Goal: Task Accomplishment & Management: Manage account settings

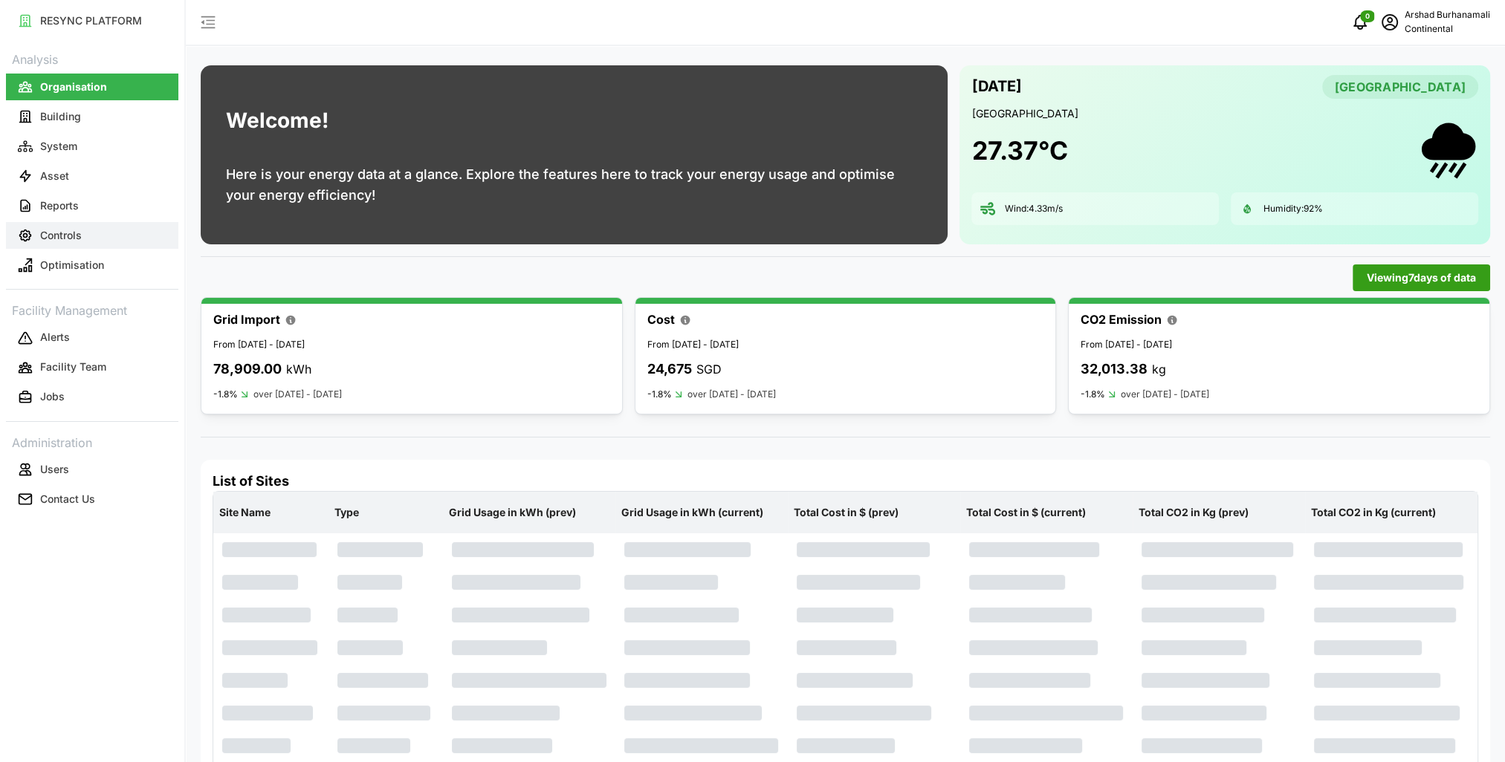
click at [84, 225] on button "Controls" at bounding box center [92, 235] width 172 height 27
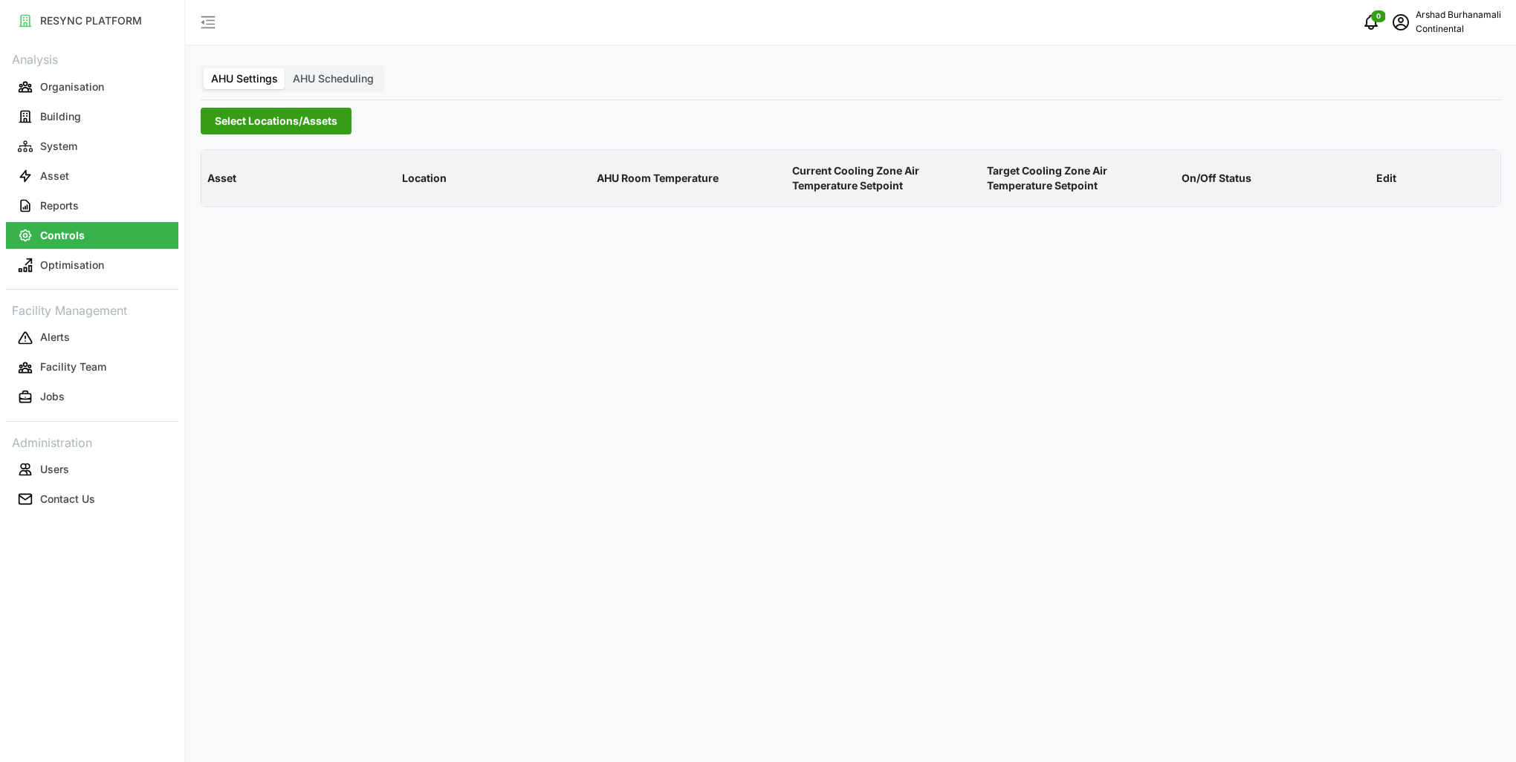
click at [236, 108] on button "Select Locations/Assets" at bounding box center [276, 121] width 151 height 27
click at [217, 189] on icon at bounding box center [220, 188] width 12 height 12
click at [248, 210] on span "Select CA1" at bounding box center [250, 210] width 10 height 10
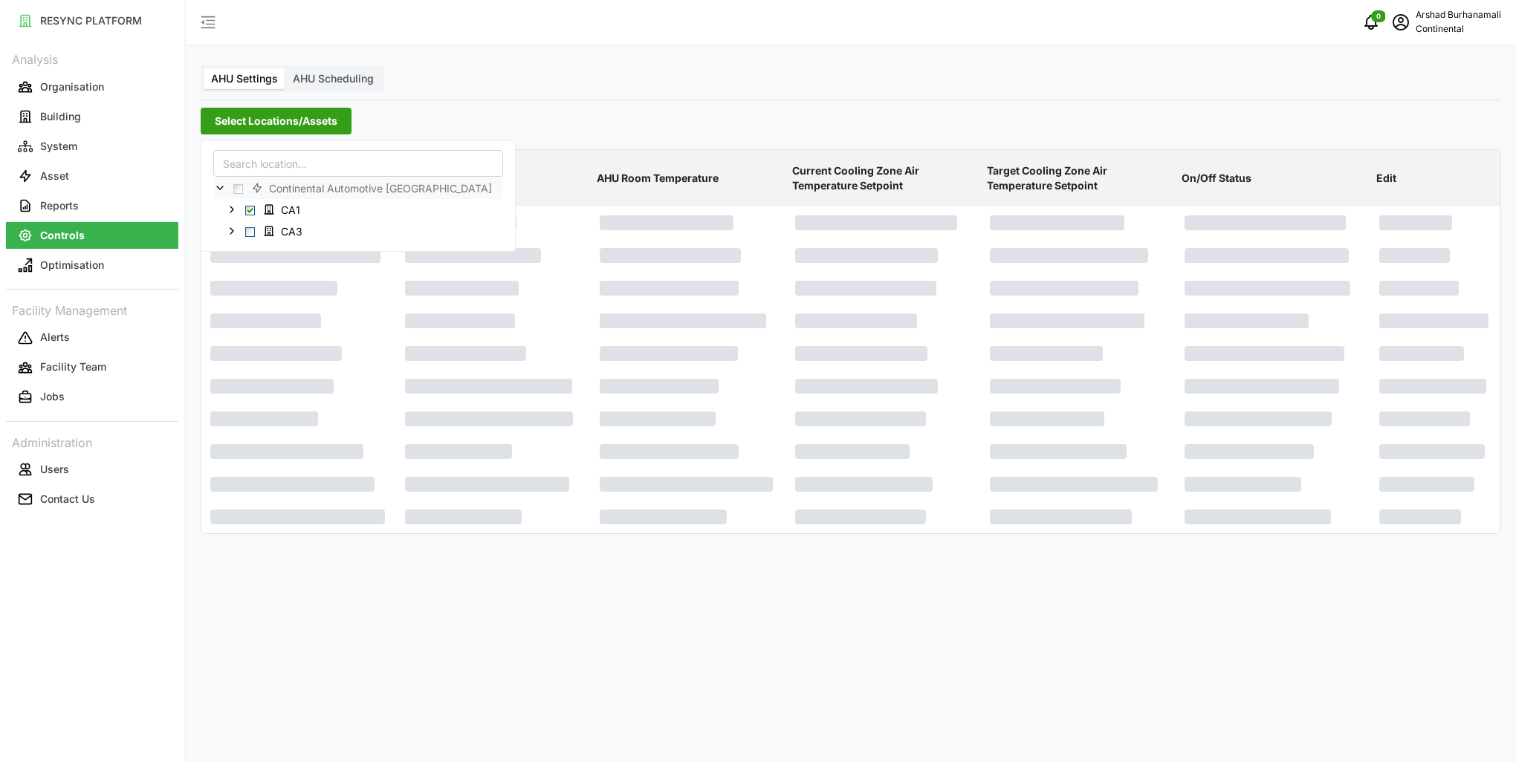
click at [643, 187] on p "AHU Room Temperature" at bounding box center [688, 178] width 189 height 39
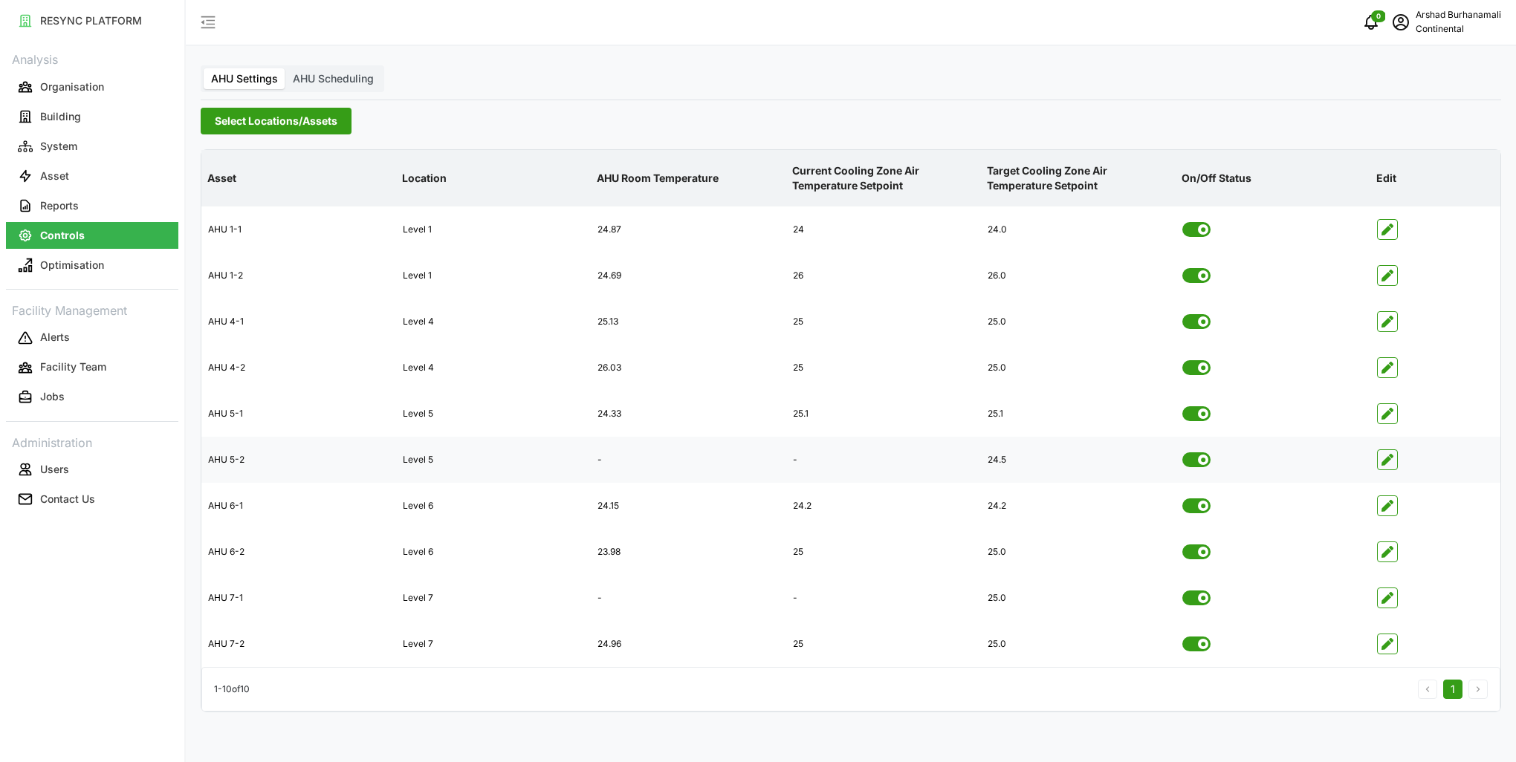
click at [1388, 452] on span "button" at bounding box center [1387, 459] width 19 height 19
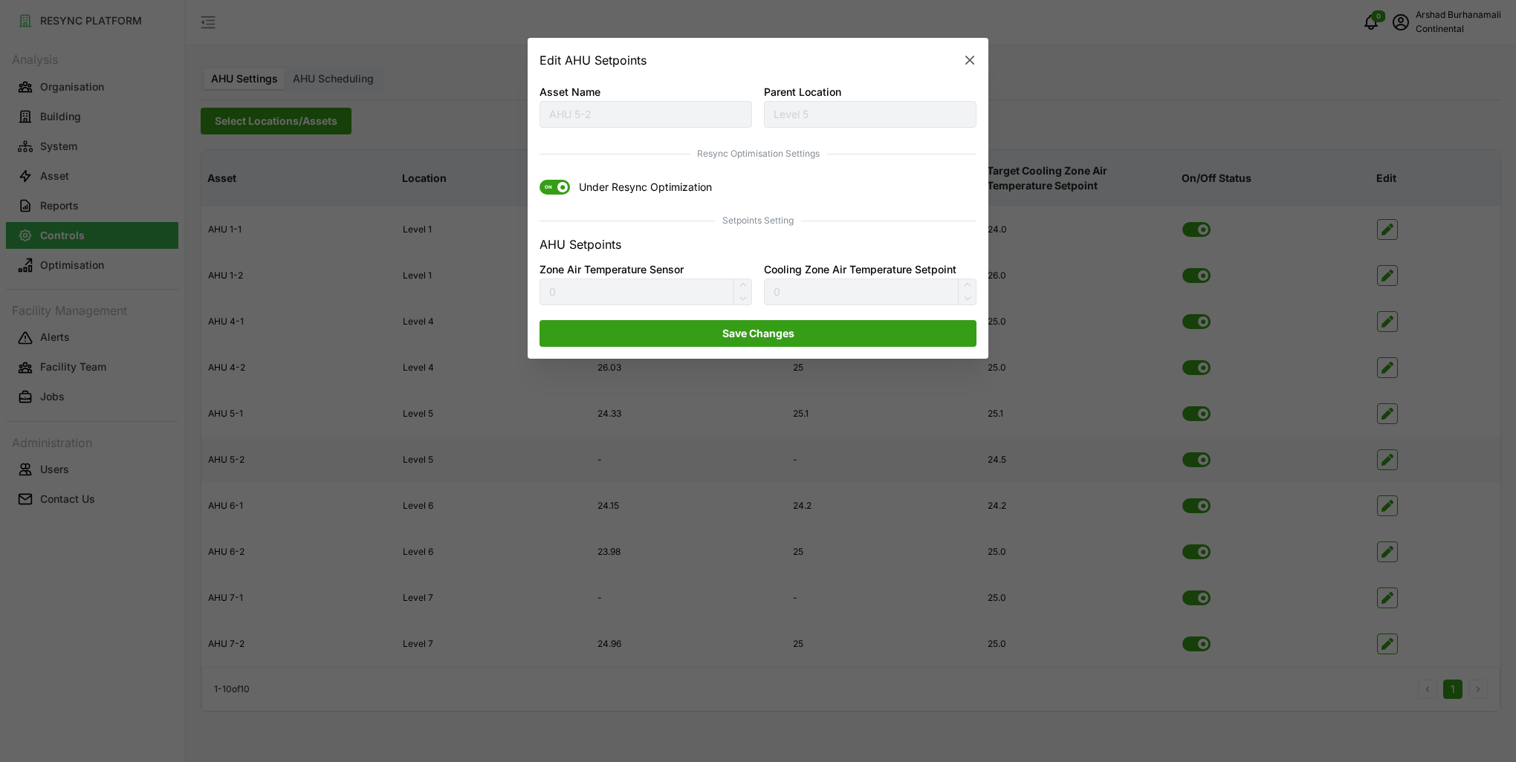
click at [559, 189] on span at bounding box center [562, 188] width 10 height 10
click at [539, 181] on input "ON Under Resync Optimization" at bounding box center [539, 181] width 0 height 0
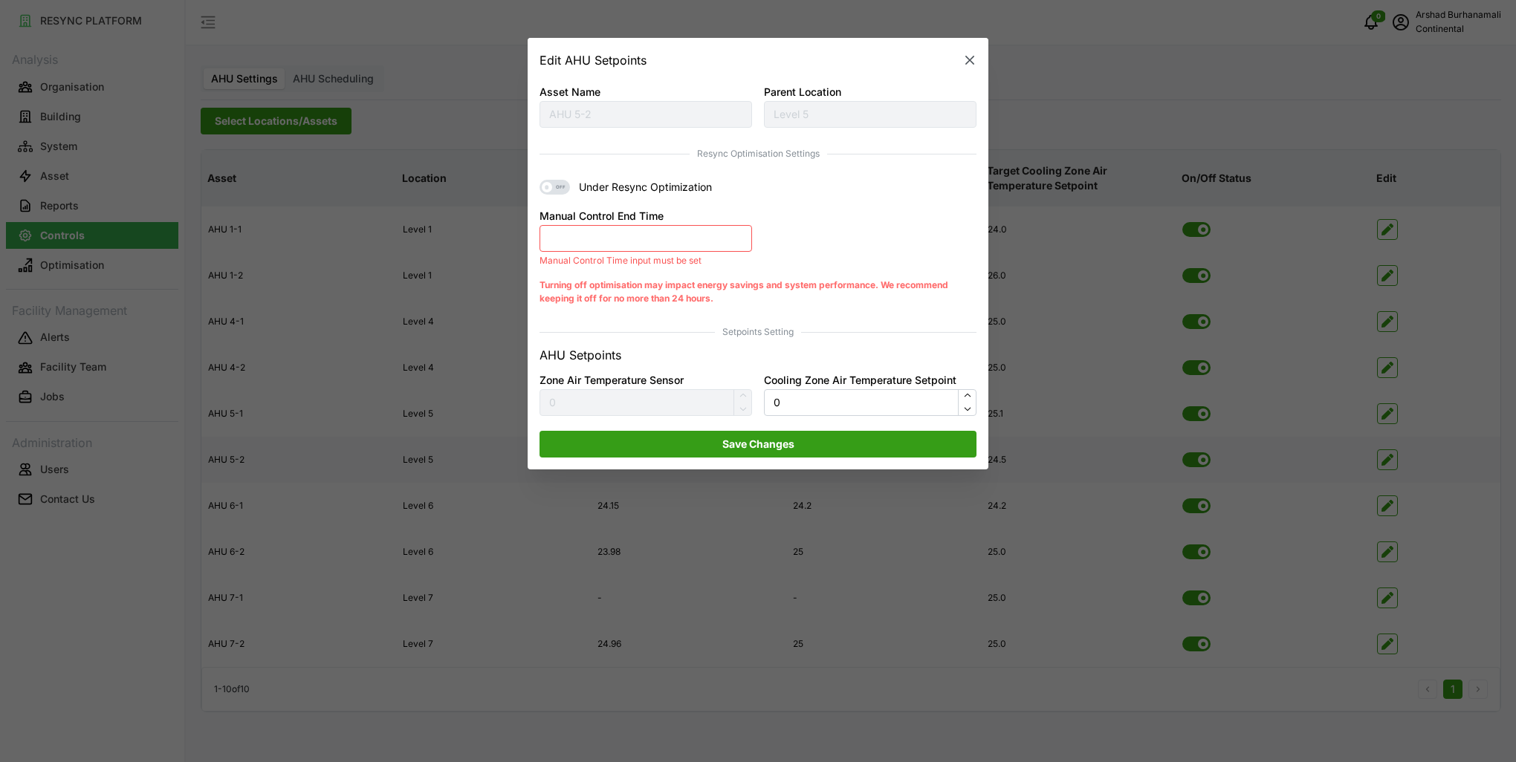
click at [572, 237] on button "Manual Control End Time" at bounding box center [645, 238] width 213 height 27
click at [840, 195] on div "OFF Under Resync Optimization" at bounding box center [758, 188] width 449 height 27
click at [967, 65] on icon "button" at bounding box center [969, 60] width 15 height 15
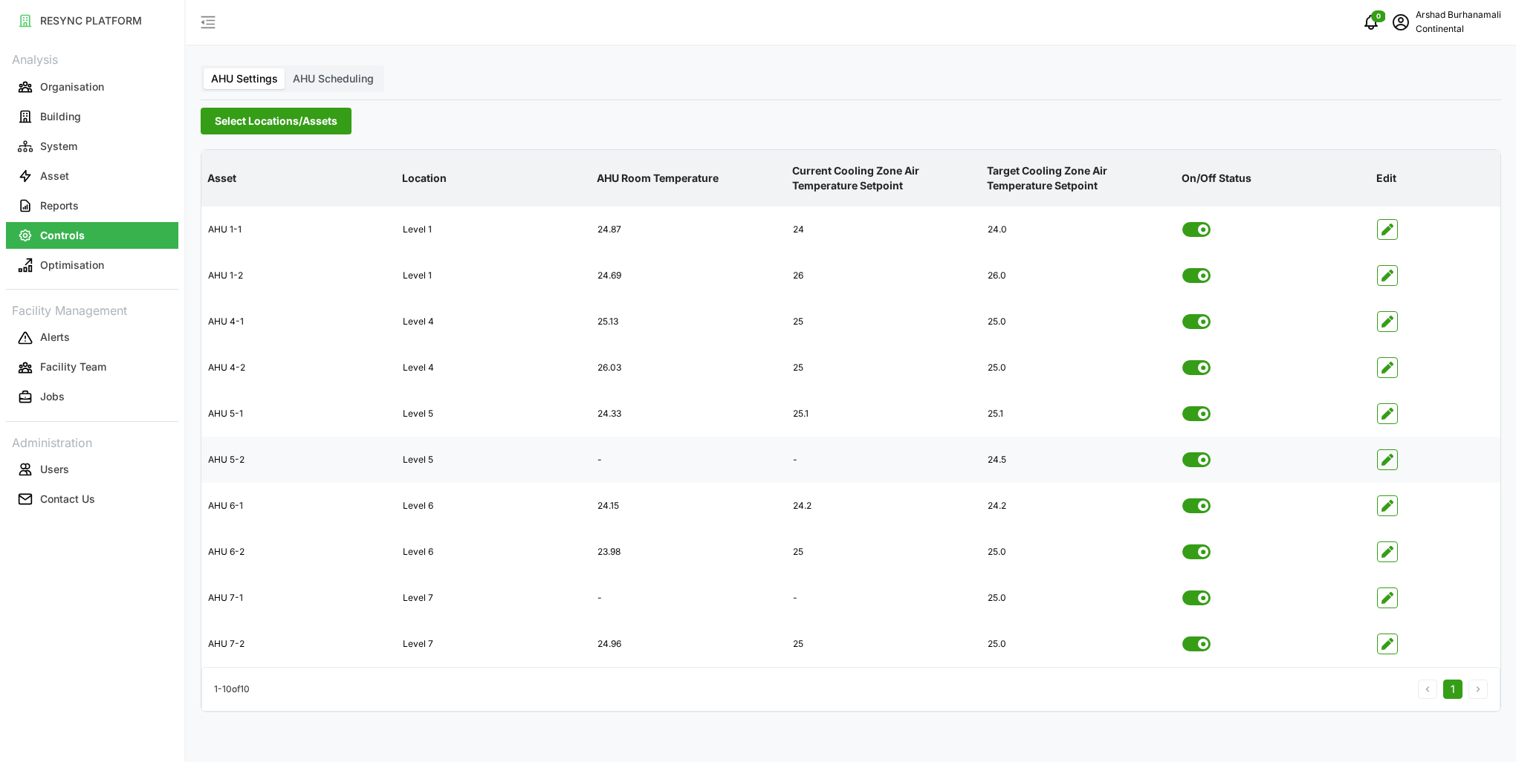
click at [1378, 459] on span "button" at bounding box center [1387, 459] width 19 height 19
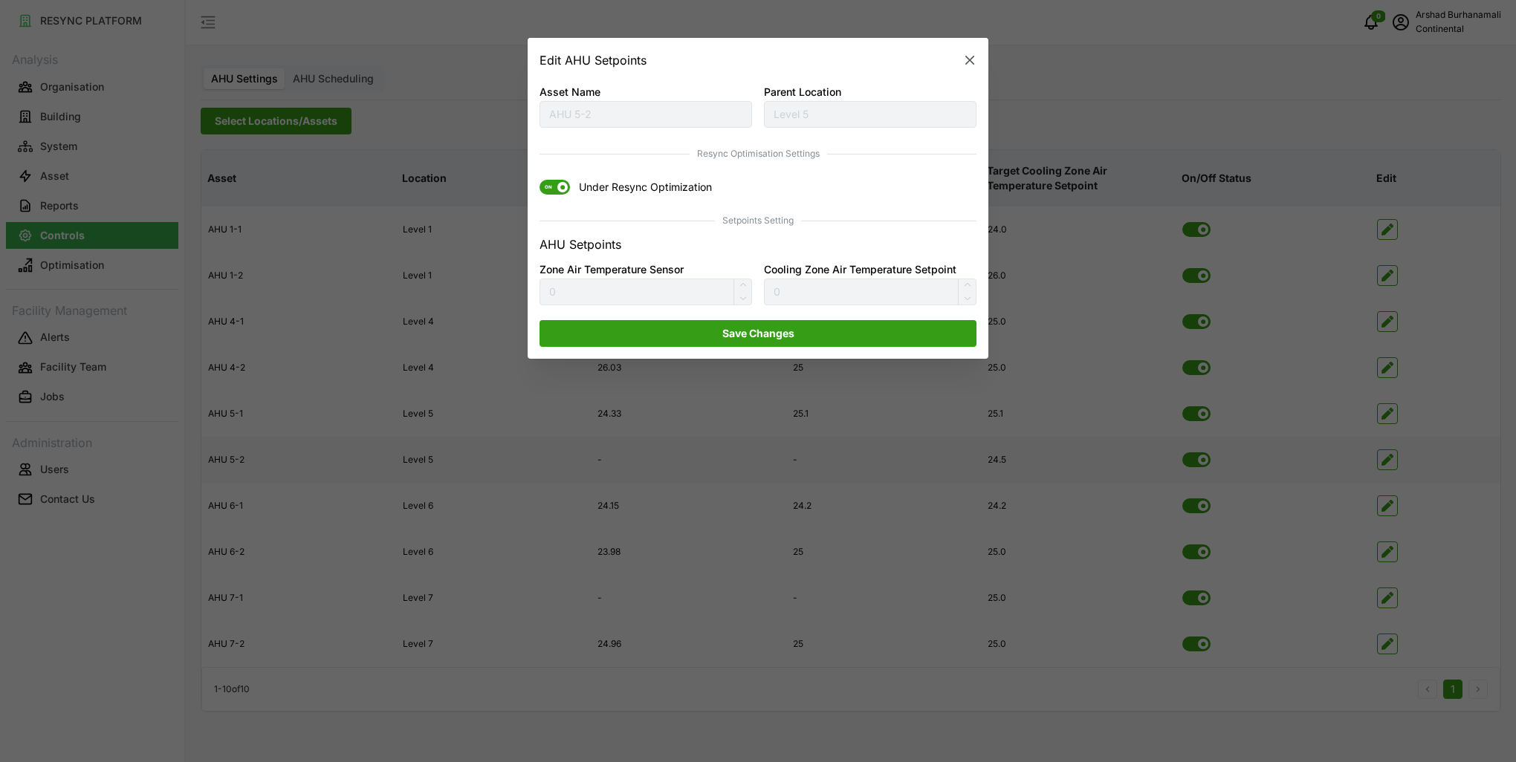
click at [549, 187] on span "ON" at bounding box center [548, 188] width 18 height 15
click at [539, 181] on input "ON Under Resync Optimization" at bounding box center [539, 181] width 0 height 0
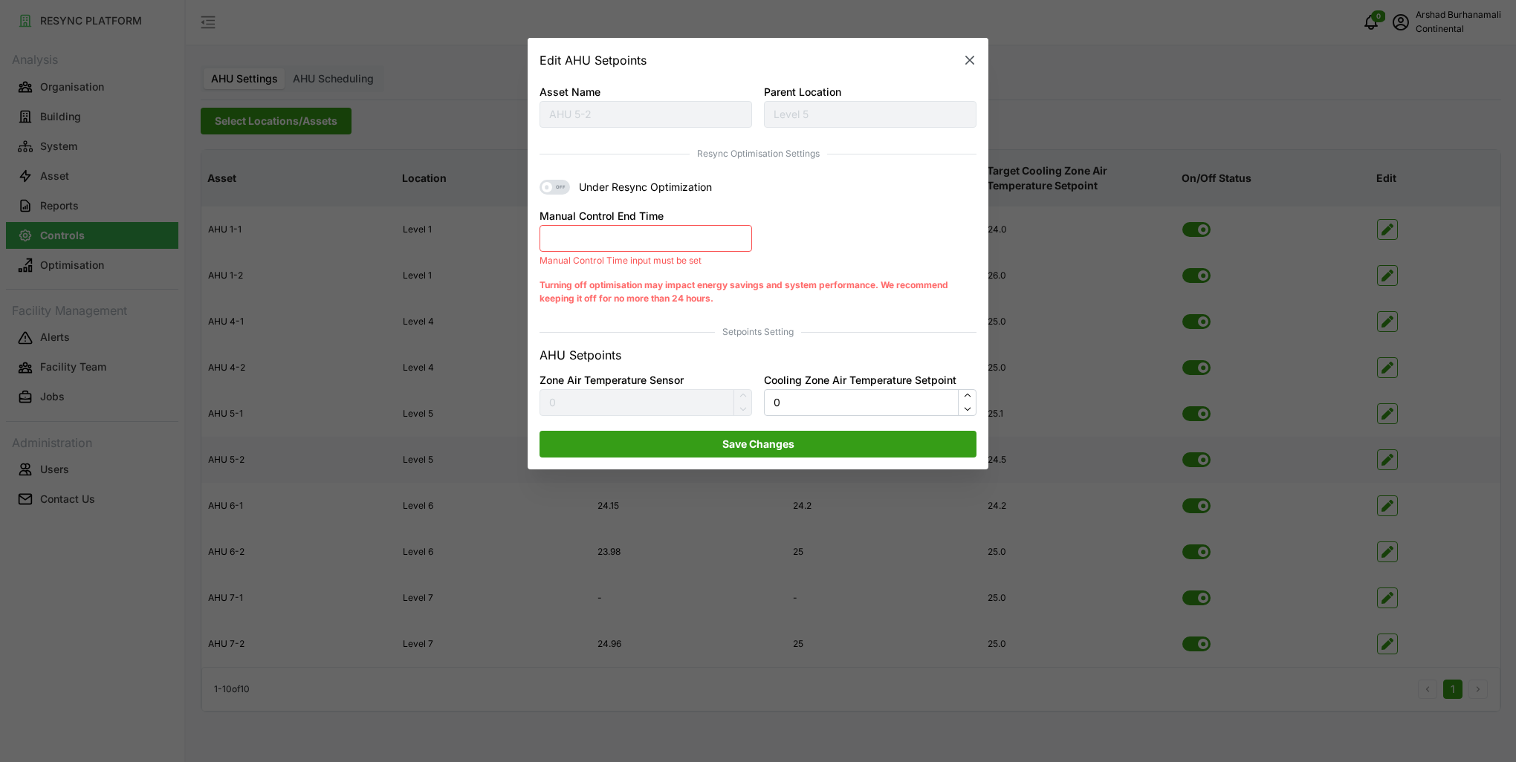
click at [612, 239] on button "Manual Control End Time" at bounding box center [645, 238] width 213 height 27
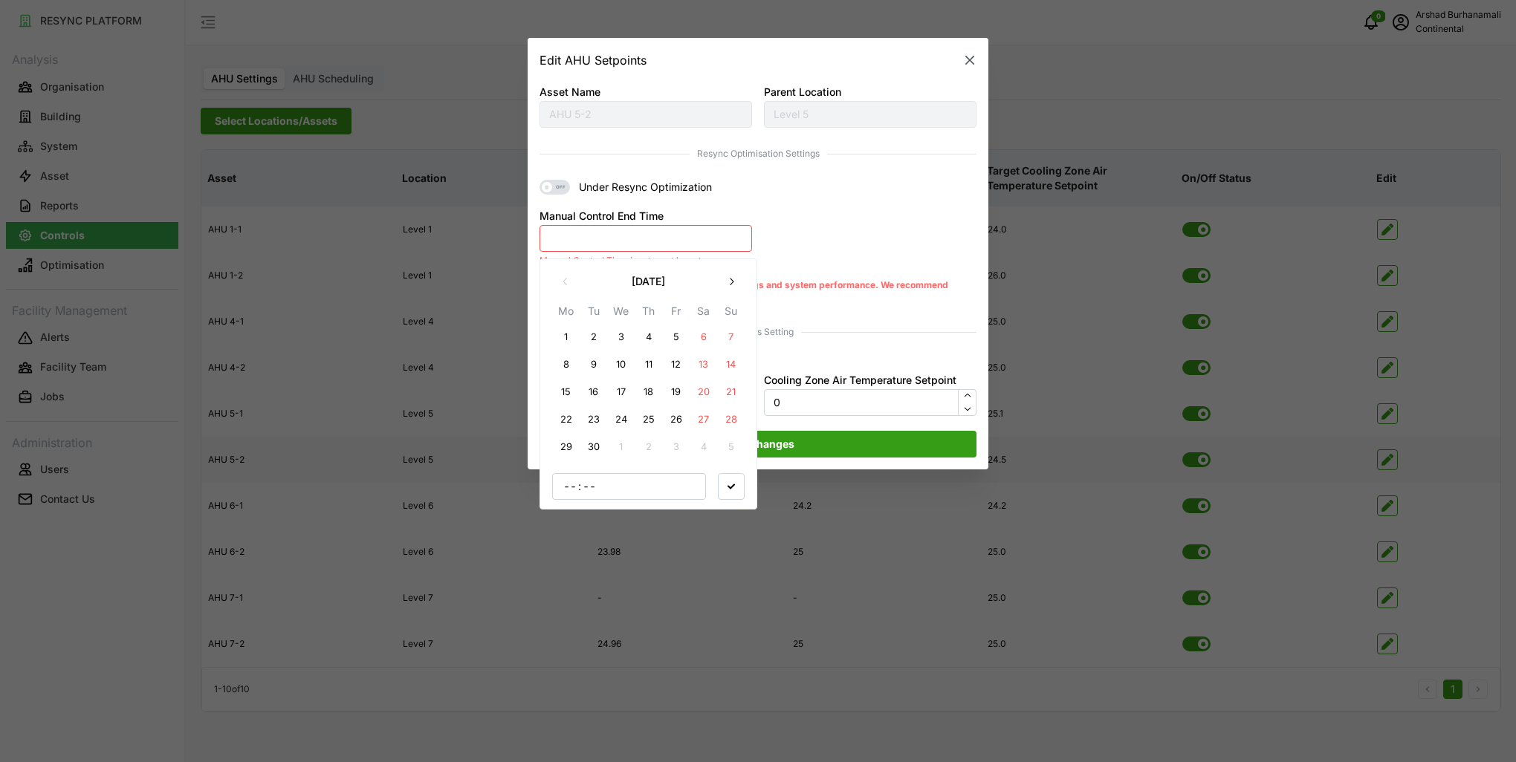
click at [569, 337] on button "1" at bounding box center [566, 337] width 27 height 27
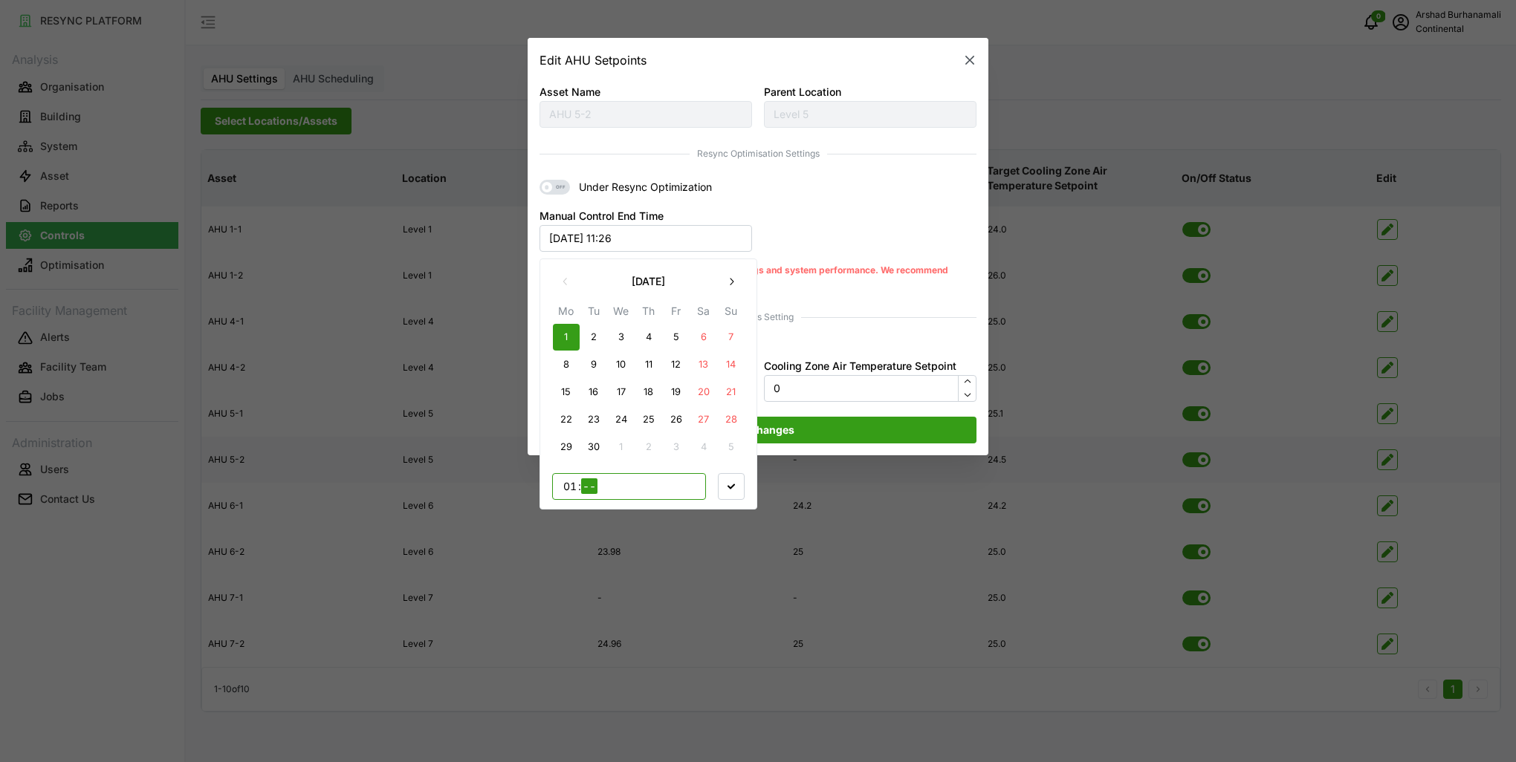
type input "17"
type input "00"
click at [740, 480] on span "button" at bounding box center [731, 485] width 25 height 25
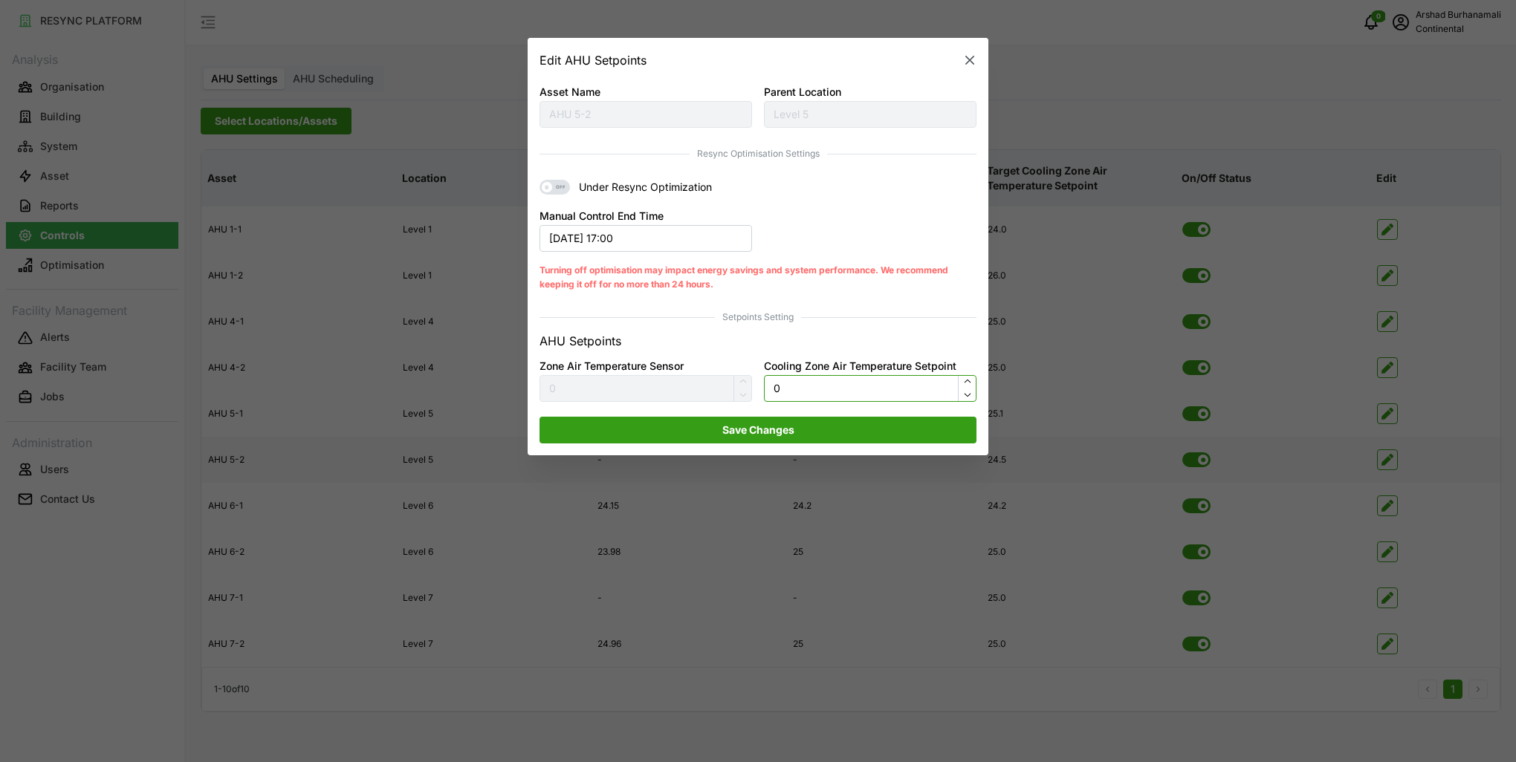
click at [819, 392] on input "0" at bounding box center [870, 388] width 213 height 27
type input "24.5"
click at [807, 437] on span "Save Changes" at bounding box center [758, 430] width 409 height 25
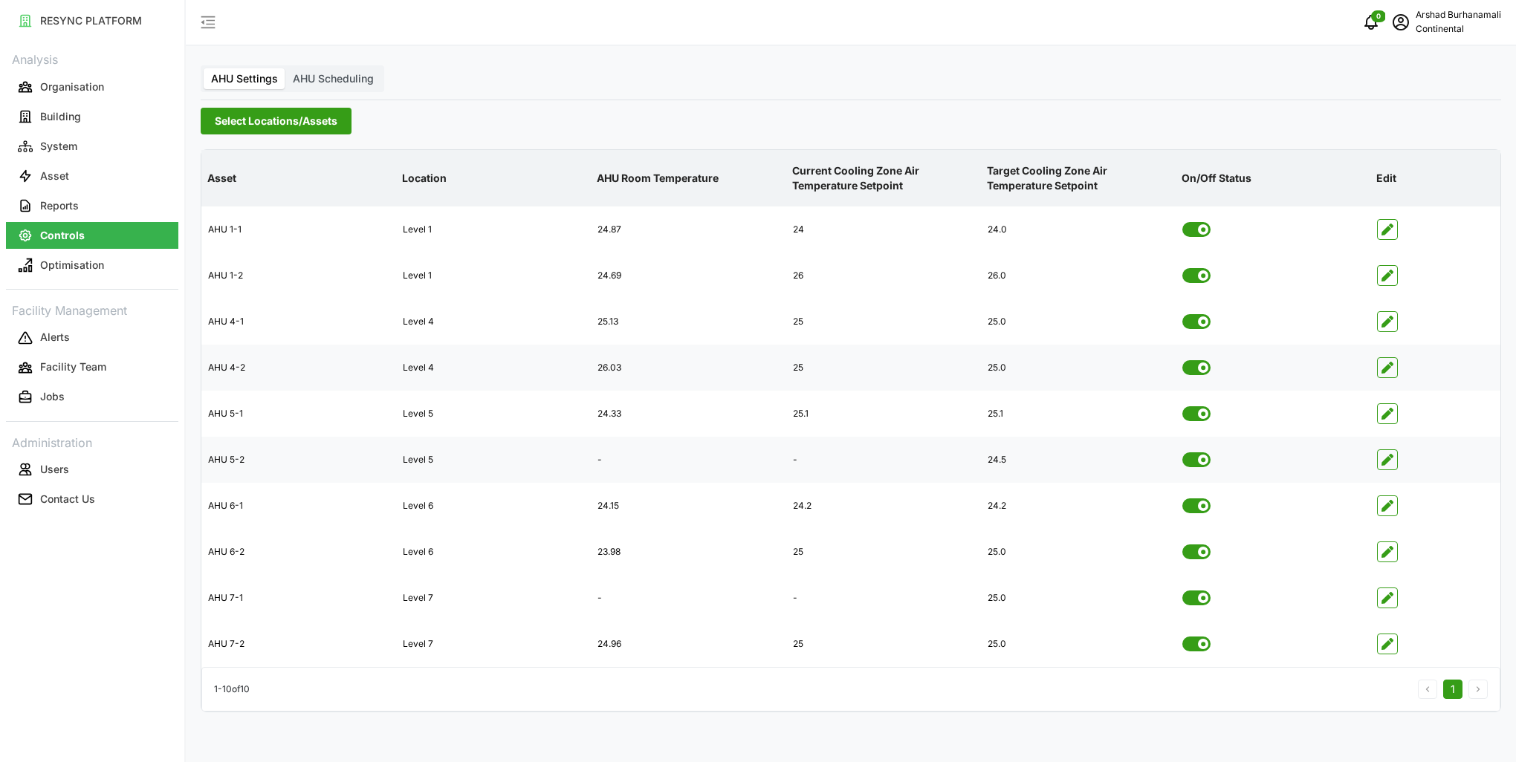
click at [1388, 366] on icon "button" at bounding box center [1387, 368] width 12 height 12
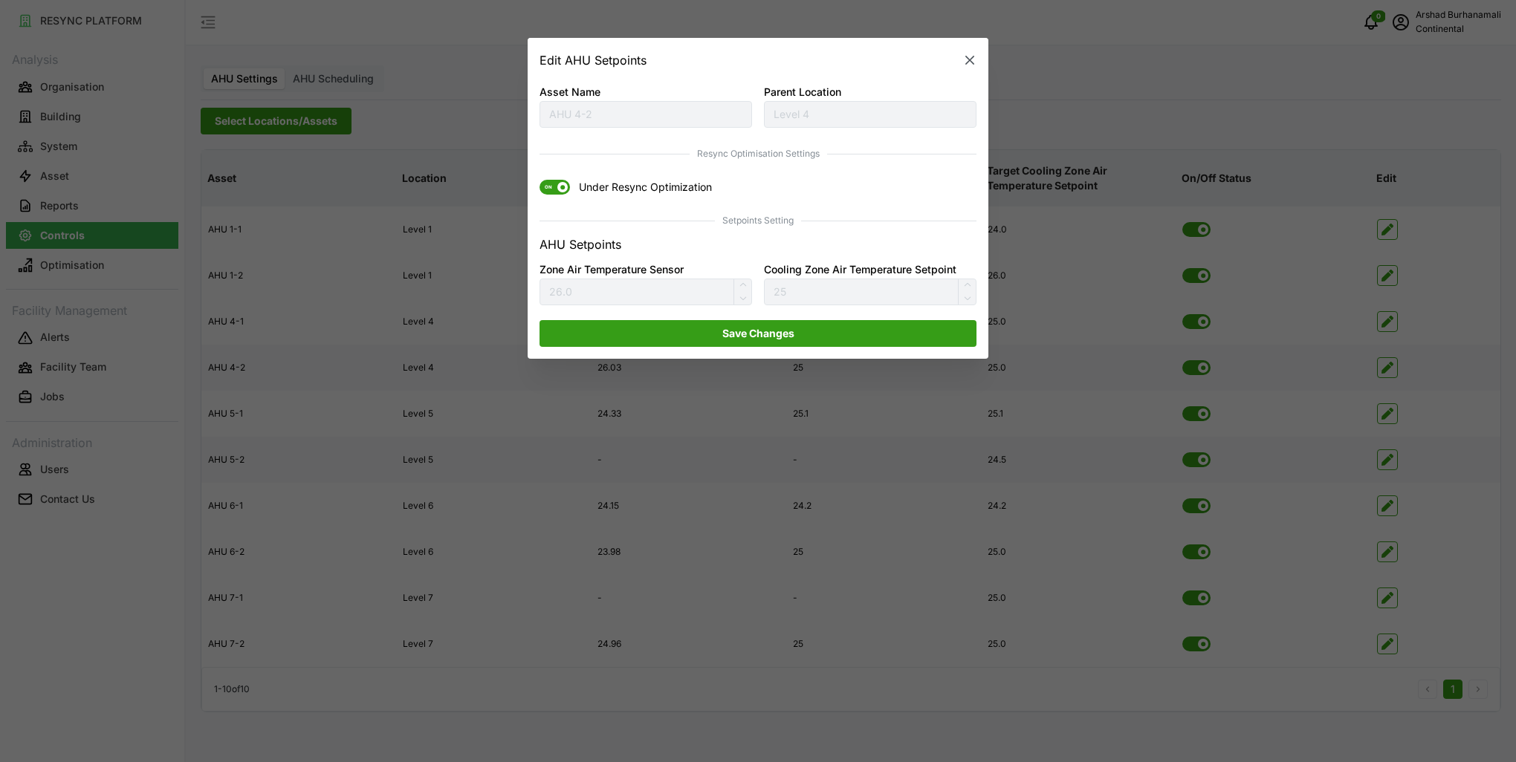
click at [560, 188] on span at bounding box center [562, 188] width 10 height 10
click at [539, 181] on input "ON Under Resync Optimization" at bounding box center [539, 181] width 0 height 0
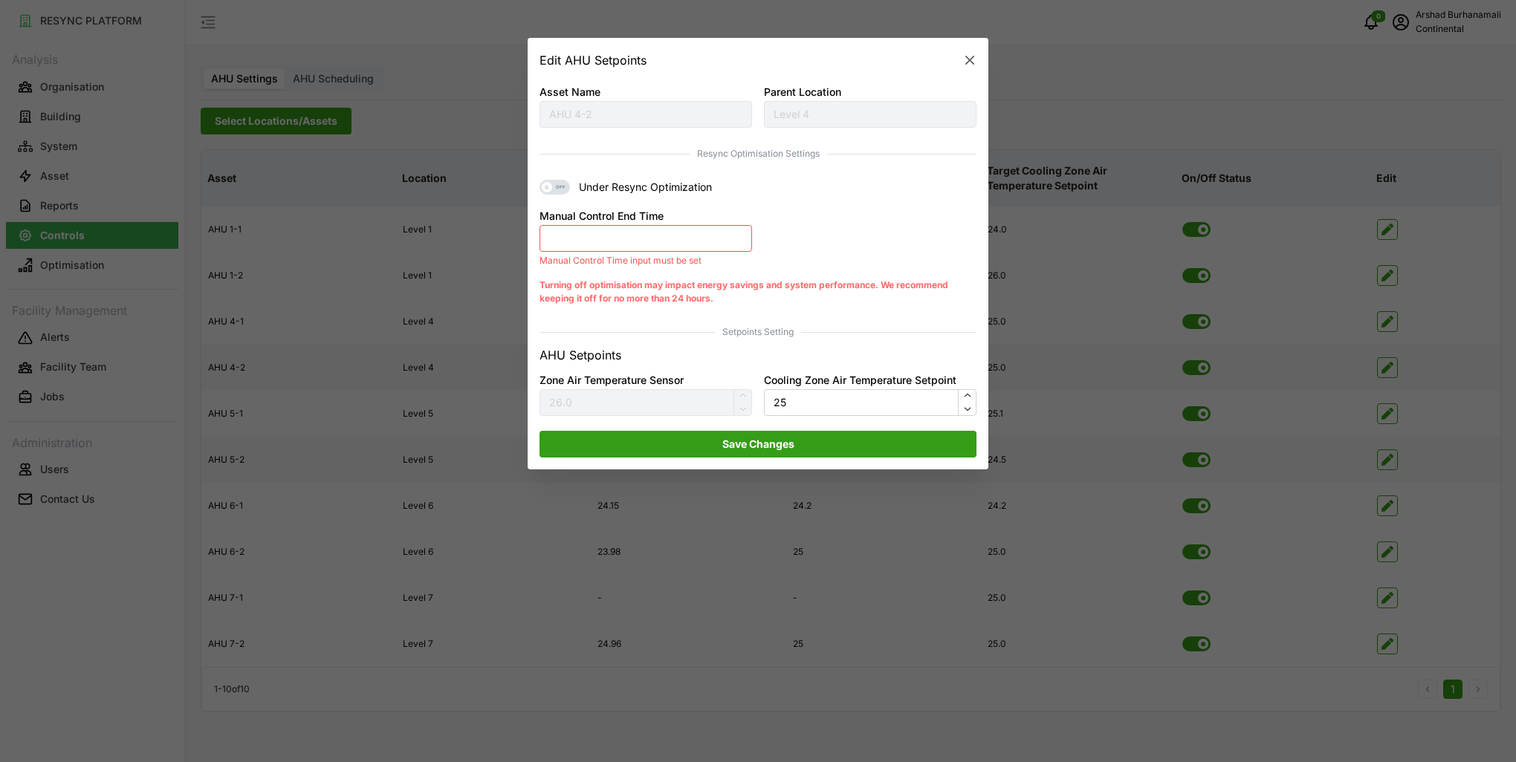
click at [594, 230] on button "Manual Control End Time" at bounding box center [645, 238] width 213 height 27
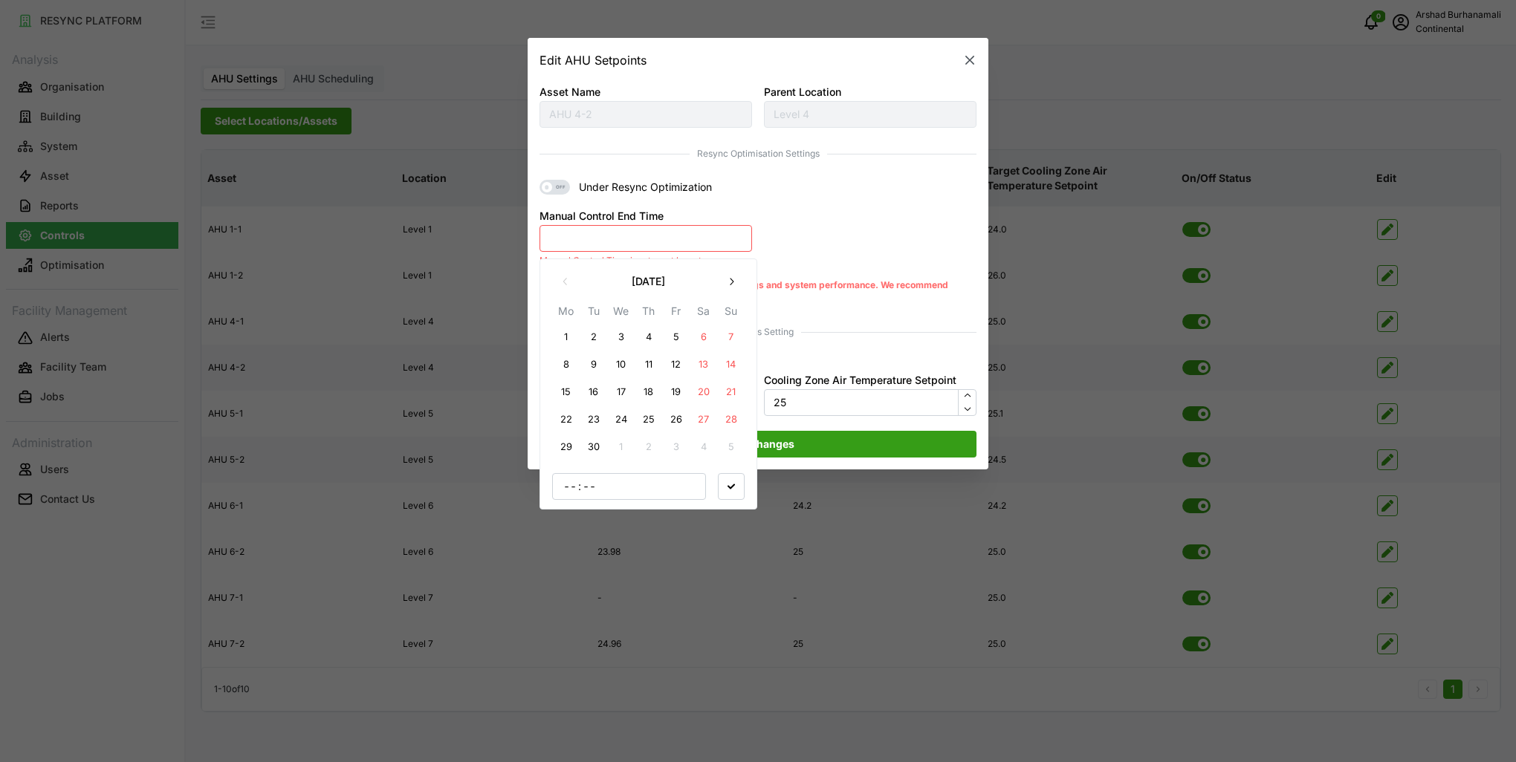
click at [569, 337] on button "1" at bounding box center [566, 337] width 27 height 27
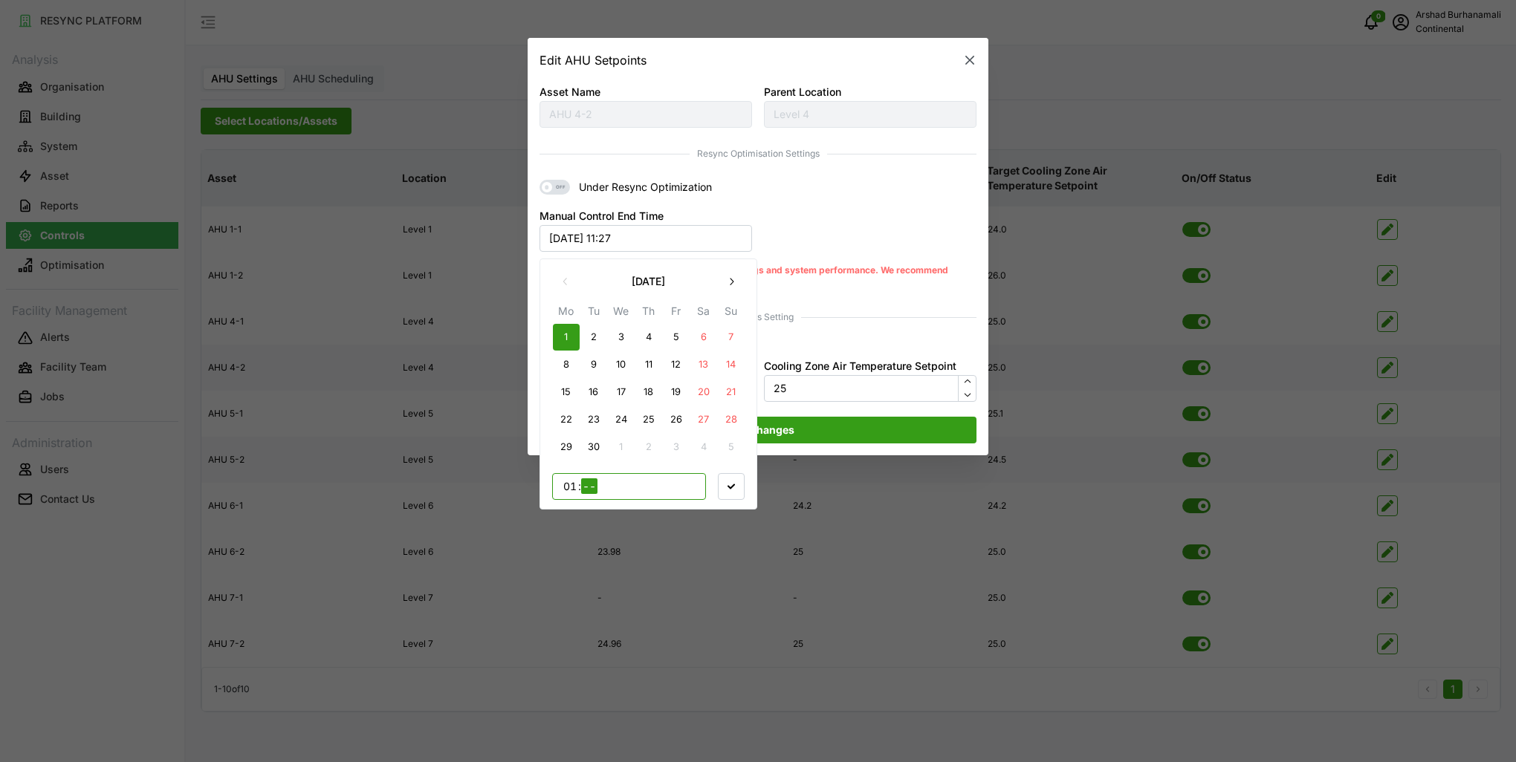
type input "17"
type input "00"
click at [734, 486] on icon "button" at bounding box center [730, 485] width 7 height 7
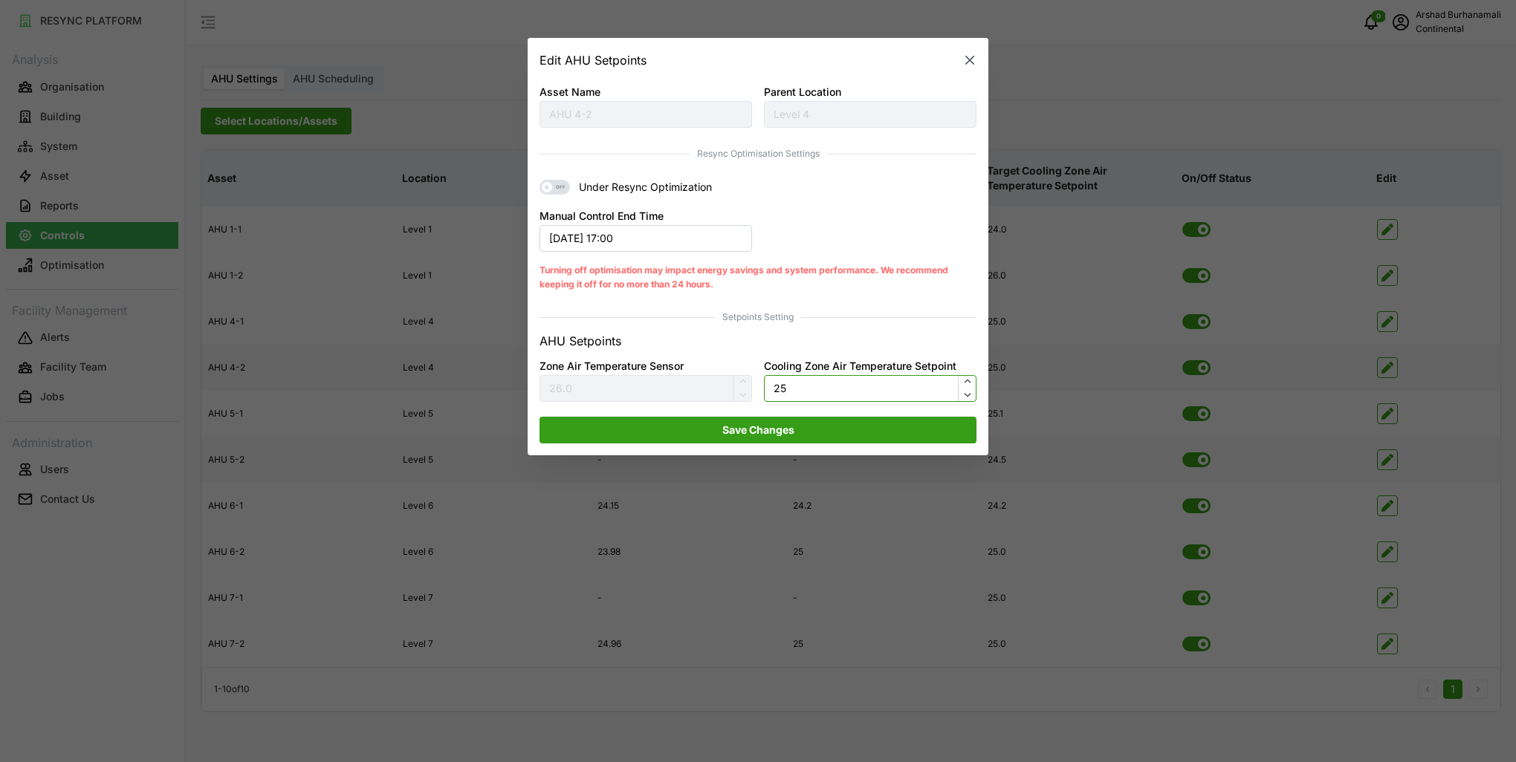
drag, startPoint x: 797, startPoint y: 392, endPoint x: 797, endPoint y: 379, distance: 13.4
click at [797, 391] on input "25" at bounding box center [870, 388] width 213 height 27
type input "24.5"
click at [800, 424] on span "Save Changes" at bounding box center [758, 430] width 409 height 25
